Goal: Transaction & Acquisition: Purchase product/service

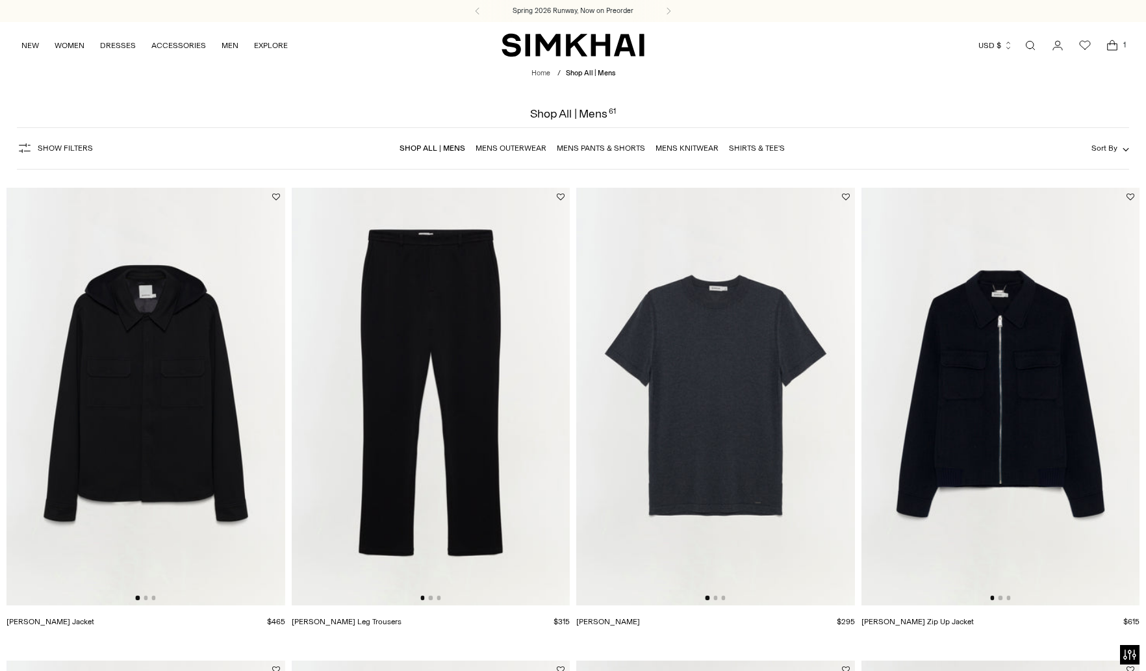
click at [7, 45] on div "NEW WOMEN New Arrivals Shop All Spring 2026 Preorder Fall 2025 Best Sellers Exc…" at bounding box center [573, 45] width 1146 height 46
click at [17, 42] on div "NEW WOMEN New Arrivals Shop All Spring 2026 Preorder Fall 2025 Best Sellers Exc…" at bounding box center [573, 45] width 1146 height 46
click at [22, 42] on link "NEW" at bounding box center [30, 45] width 18 height 29
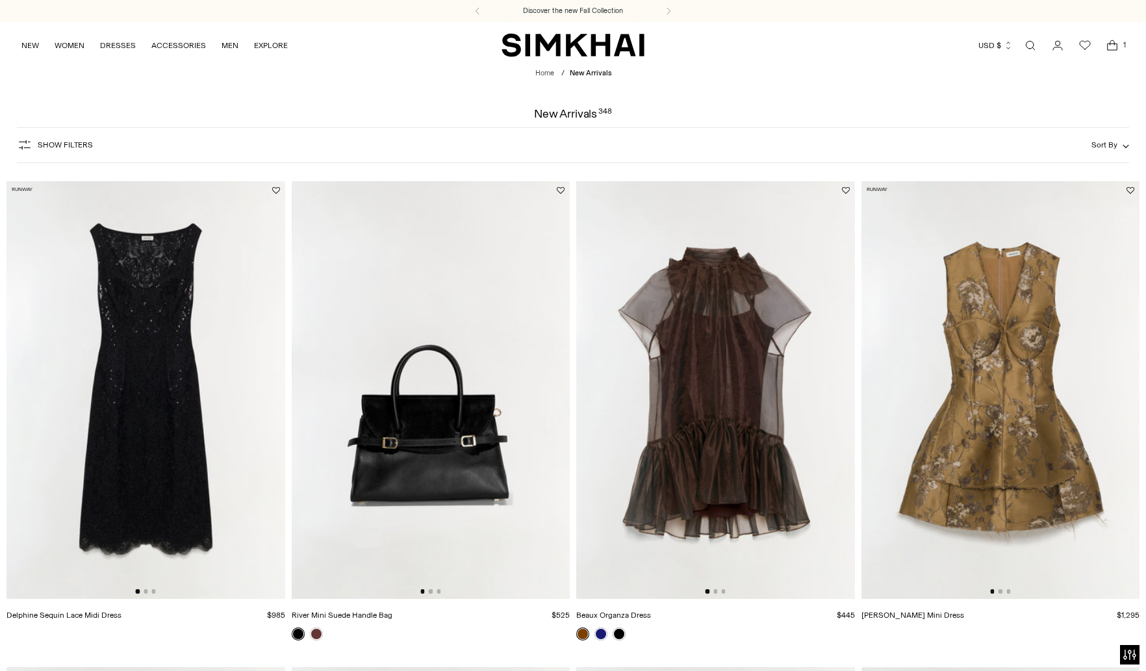
click at [1114, 129] on div "Show Filters Show Filters Sort By Recommended Most Popular Newest" at bounding box center [573, 145] width 1112 height 36
click at [1117, 138] on div "Show Filters Show Filters Sort By Recommended Most Popular Newest" at bounding box center [573, 145] width 1112 height 36
click at [1118, 143] on button "Sort By" at bounding box center [1111, 145] width 38 height 14
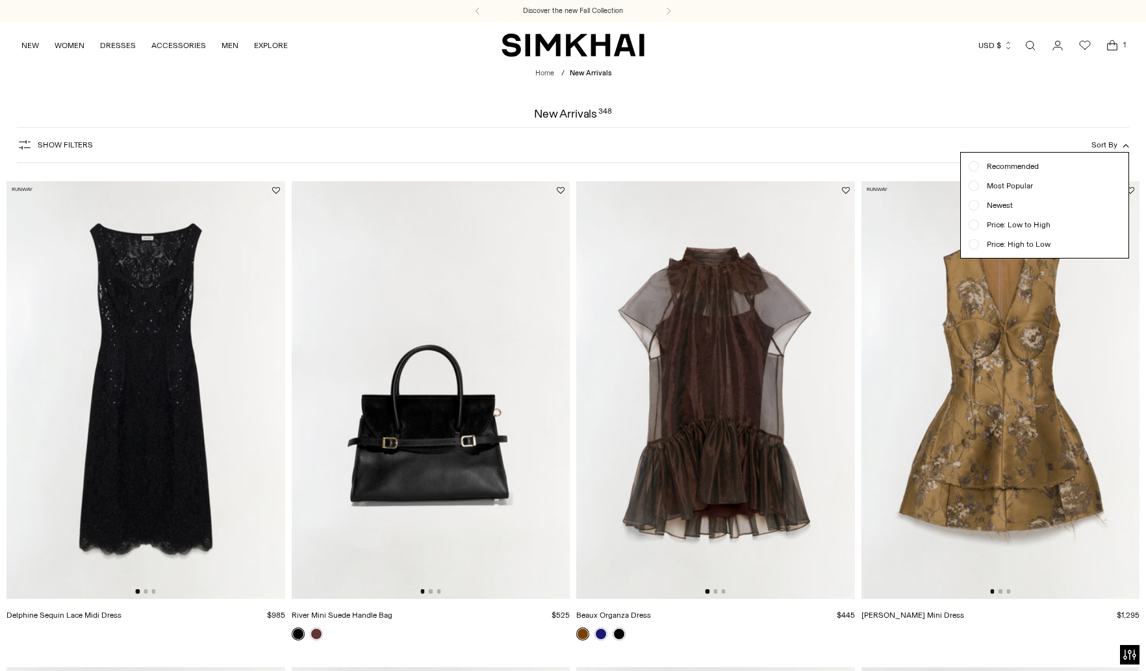
click at [1009, 205] on span "Newest" at bounding box center [996, 205] width 34 height 12
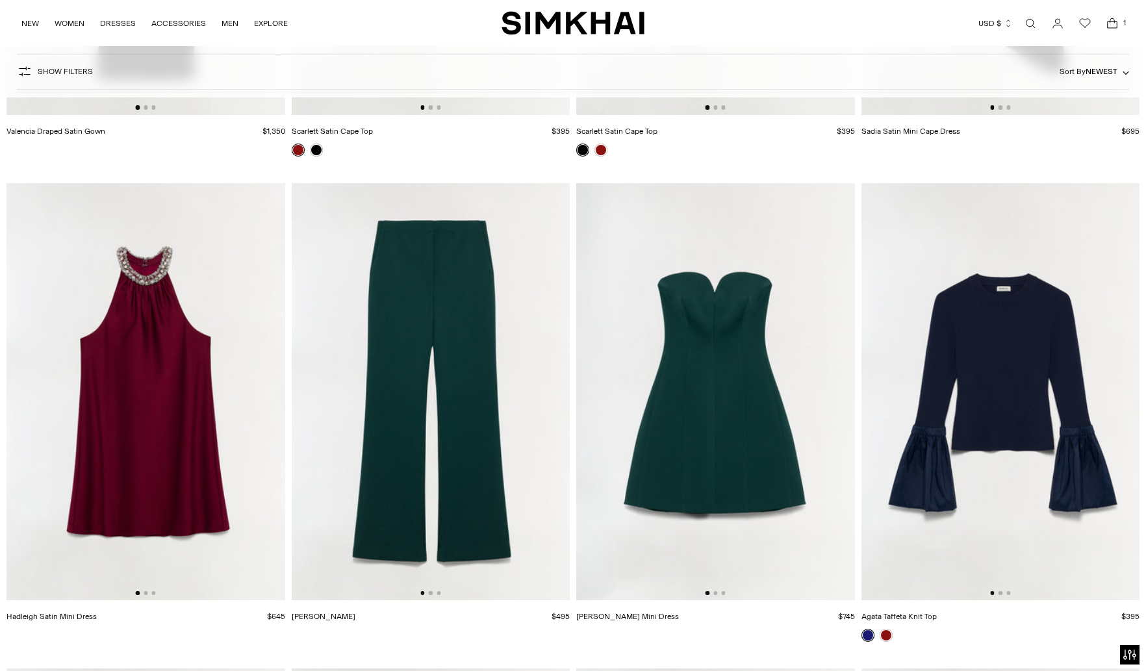
scroll to position [2974, 0]
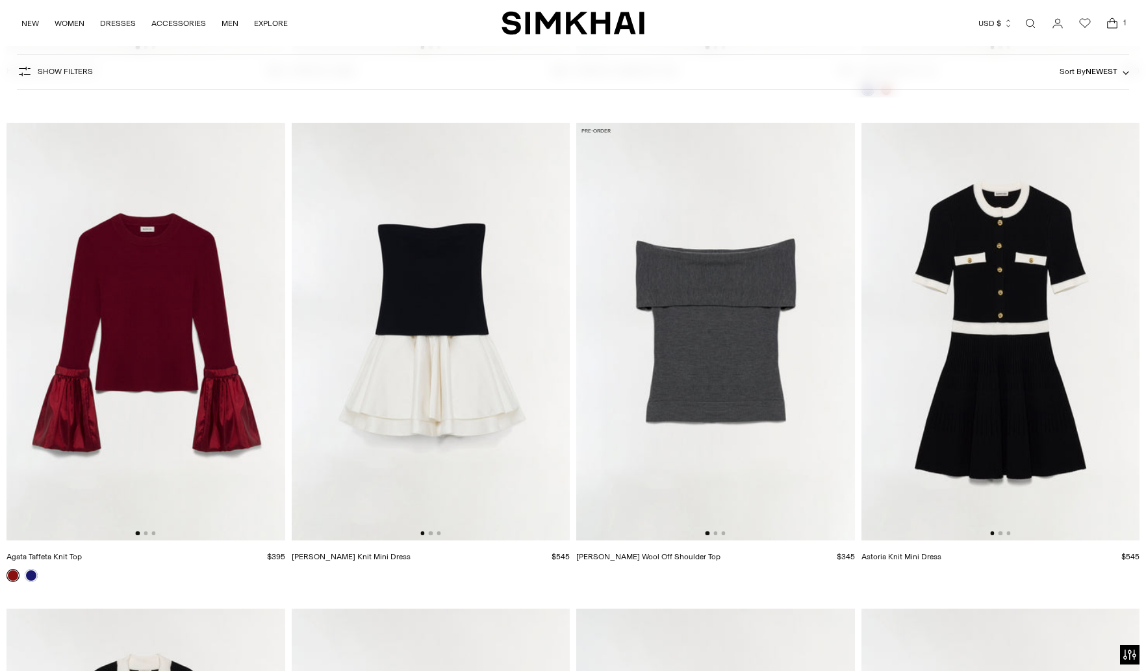
click at [667, 302] on img at bounding box center [715, 332] width 279 height 418
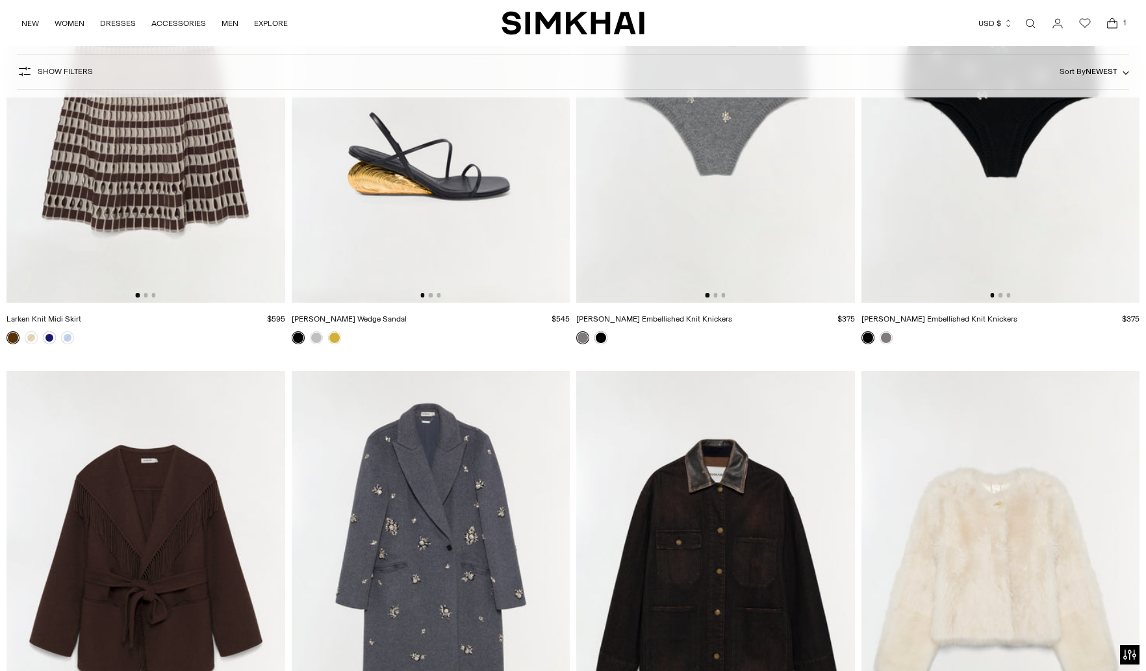
scroll to position [4020, 0]
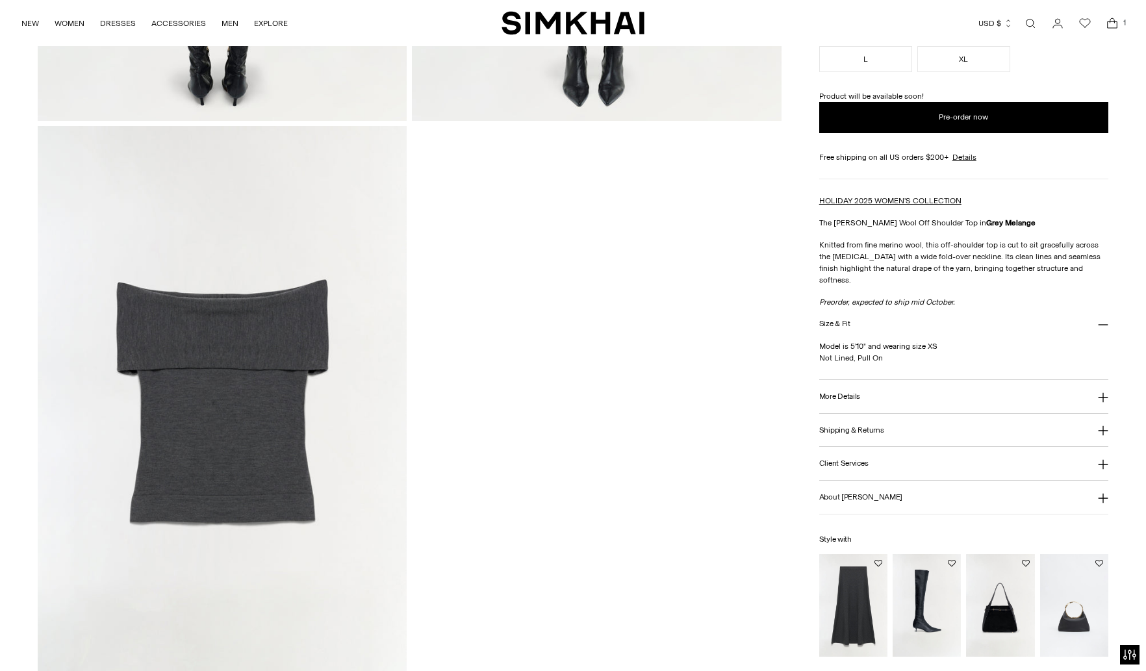
scroll to position [1092, 0]
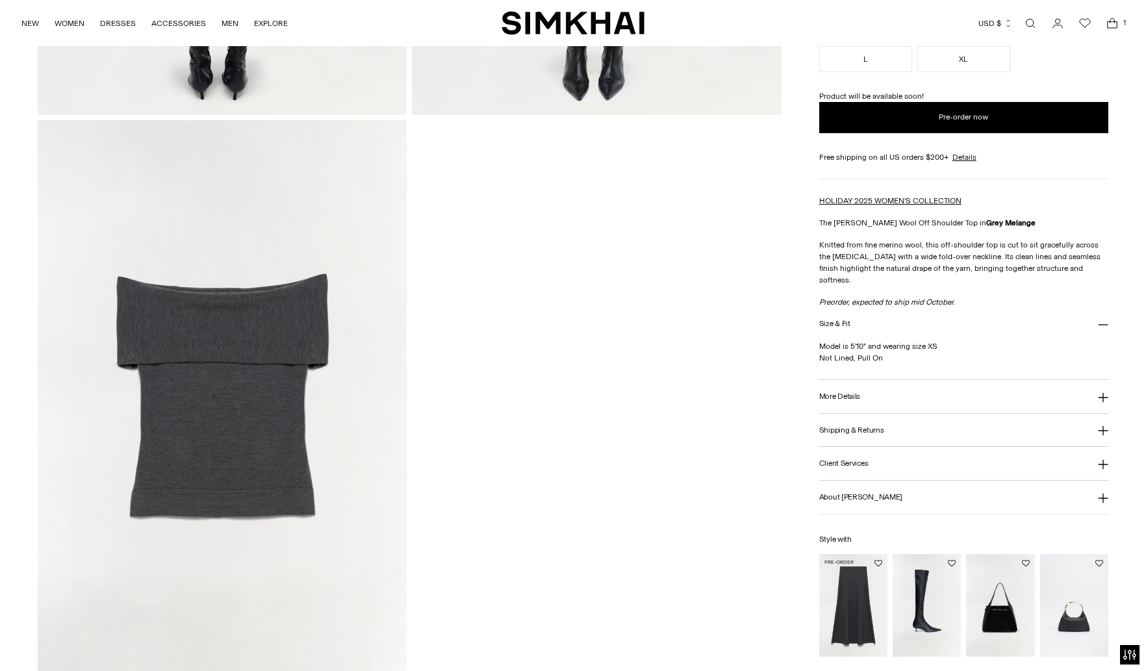
click at [0, 0] on img "Atwood Wool Skirt" at bounding box center [0, 0] width 0 height 0
